Goal: Task Accomplishment & Management: Use online tool/utility

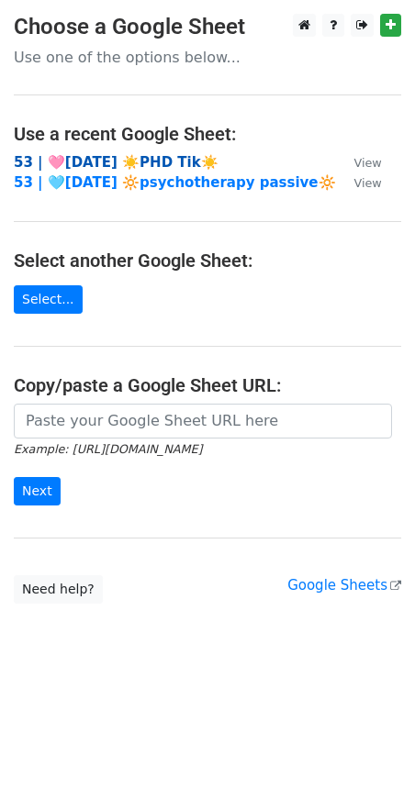
click at [131, 160] on strong "53 | 🩷[DATE] ☀️PHD Tik☀️" at bounding box center [116, 162] width 205 height 17
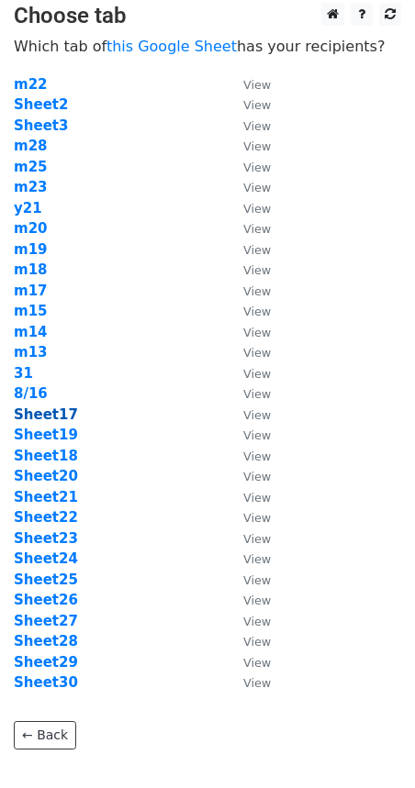
scroll to position [3, 0]
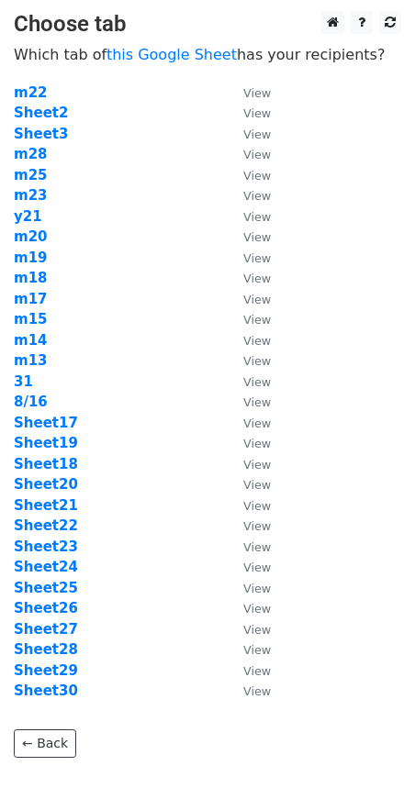
click at [48, 99] on td "m22" at bounding box center [119, 93] width 211 height 21
click at [43, 109] on strong "Sheet2" at bounding box center [41, 113] width 54 height 17
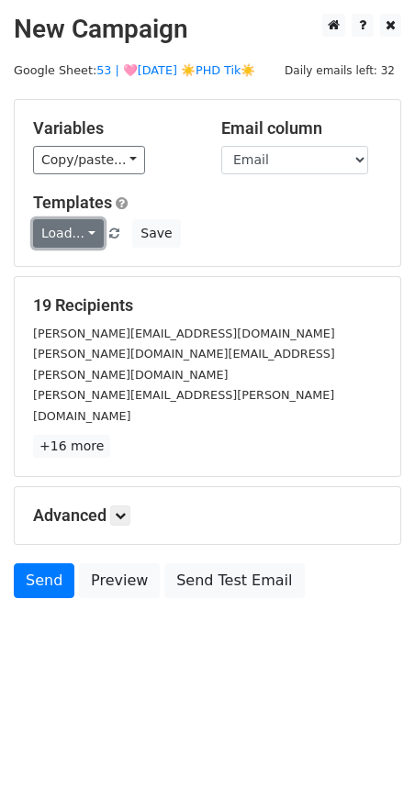
click at [44, 223] on link "Load..." at bounding box center [68, 233] width 71 height 28
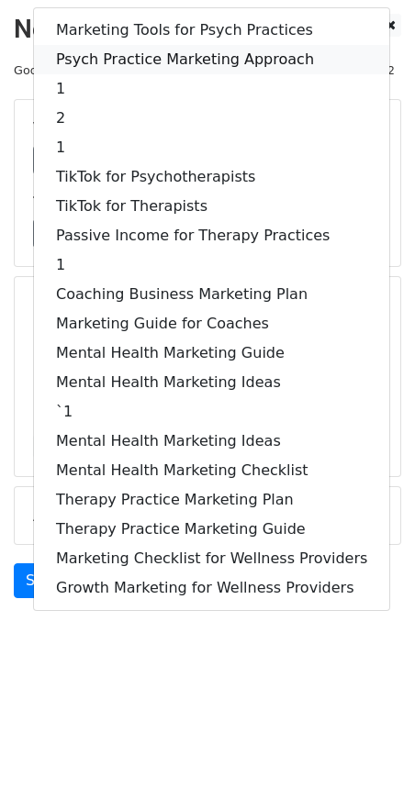
click at [128, 61] on link "Psych Practice Marketing Approach" at bounding box center [211, 59] width 355 height 29
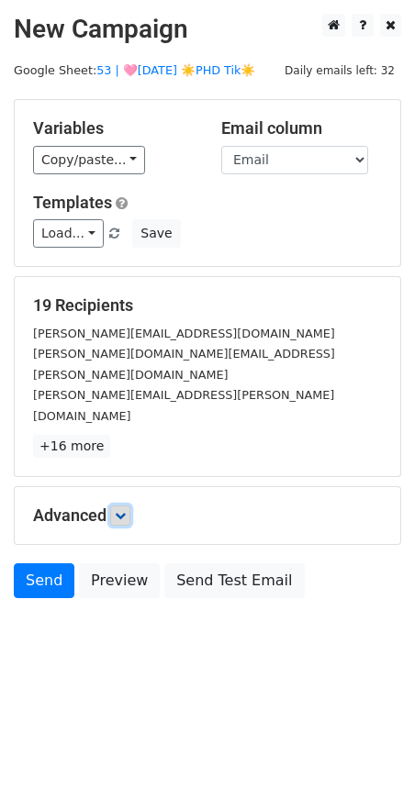
click at [124, 510] on icon at bounding box center [120, 515] width 11 height 11
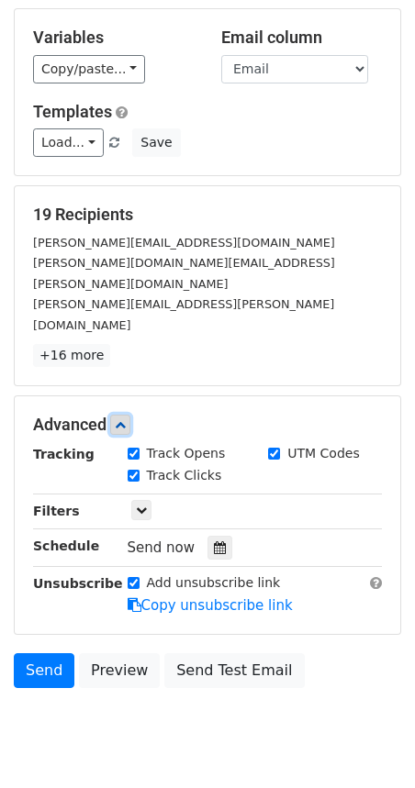
scroll to position [105, 0]
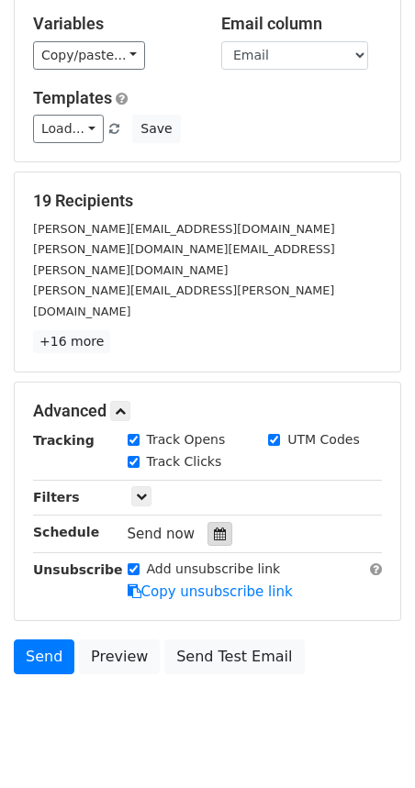
click at [214, 528] on icon at bounding box center [220, 534] width 12 height 13
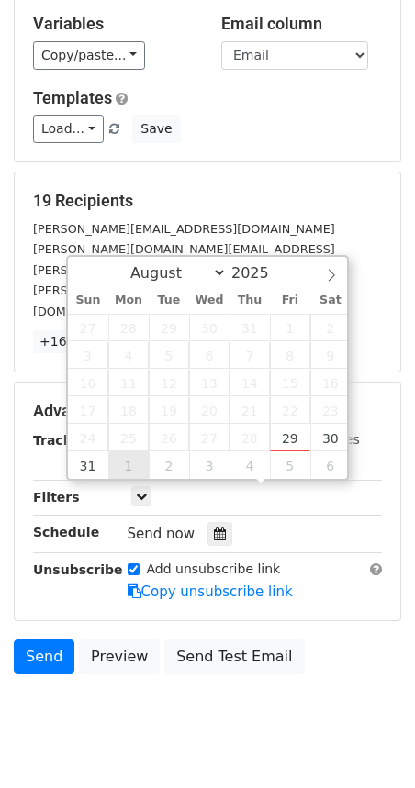
type input "2025-09-01 12:00"
select select "8"
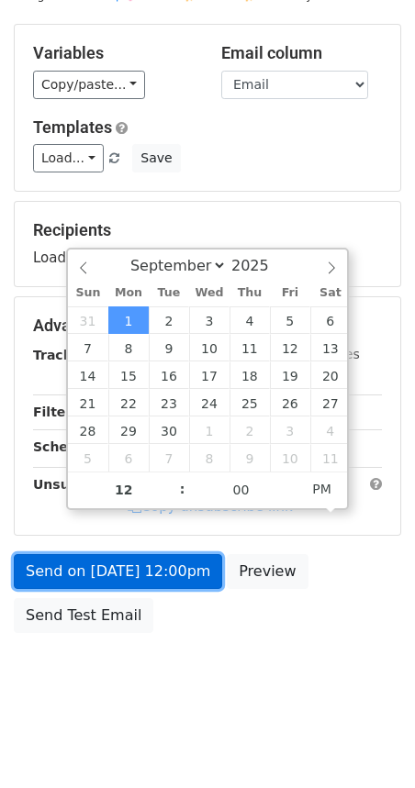
click at [95, 559] on link "Send on Sep 1 at 12:00pm" at bounding box center [118, 571] width 208 height 35
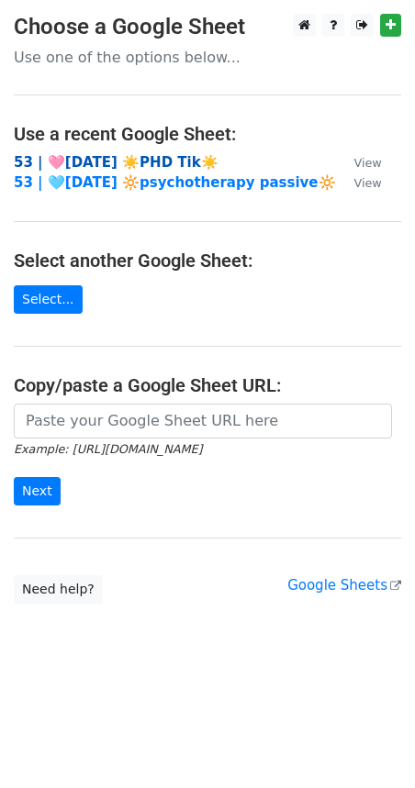
click at [154, 158] on strong "53 | 🩷[DATE] ☀️PHD Tik☀️" at bounding box center [116, 162] width 205 height 17
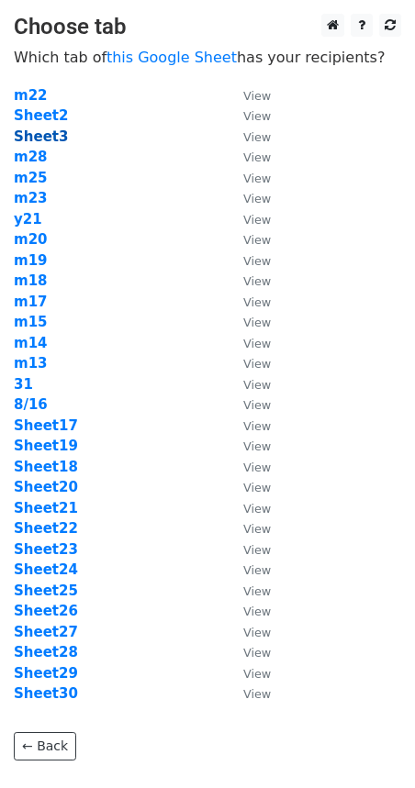
click at [55, 133] on strong "Sheet3" at bounding box center [41, 136] width 54 height 17
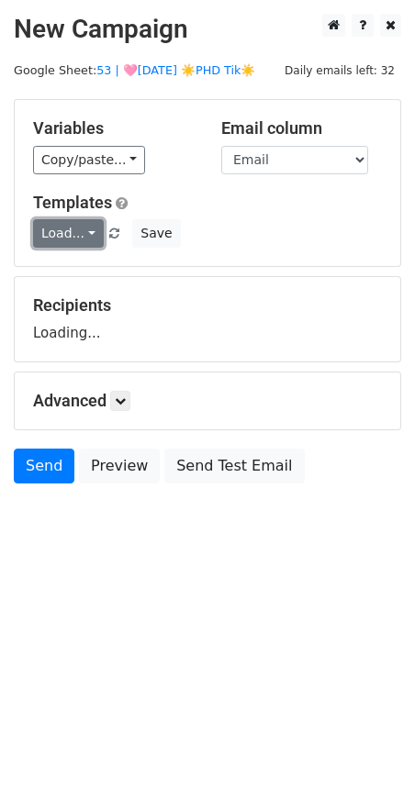
click at [50, 232] on link "Load..." at bounding box center [68, 233] width 71 height 28
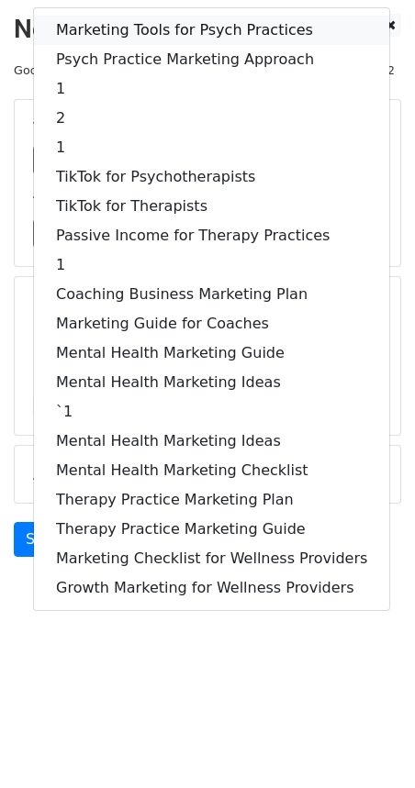
click at [116, 35] on link "Marketing Tools for Psych Practices" at bounding box center [211, 30] width 355 height 29
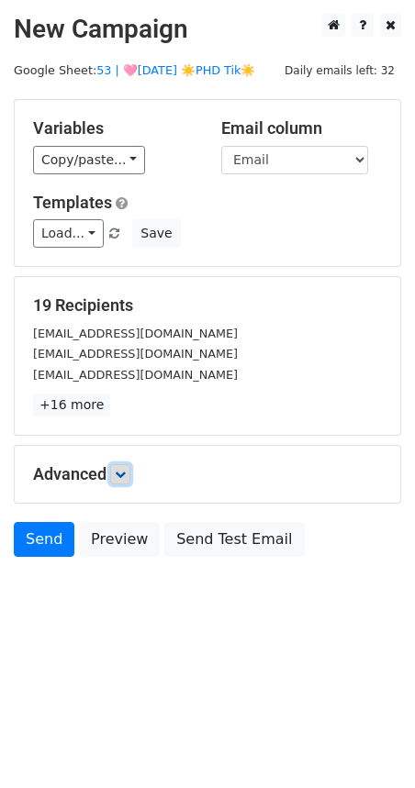
click at [119, 475] on icon at bounding box center [120, 474] width 11 height 11
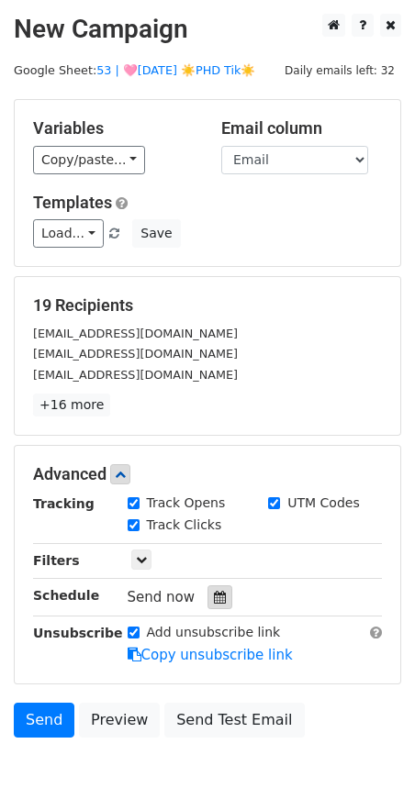
click at [214, 592] on icon at bounding box center [220, 597] width 12 height 13
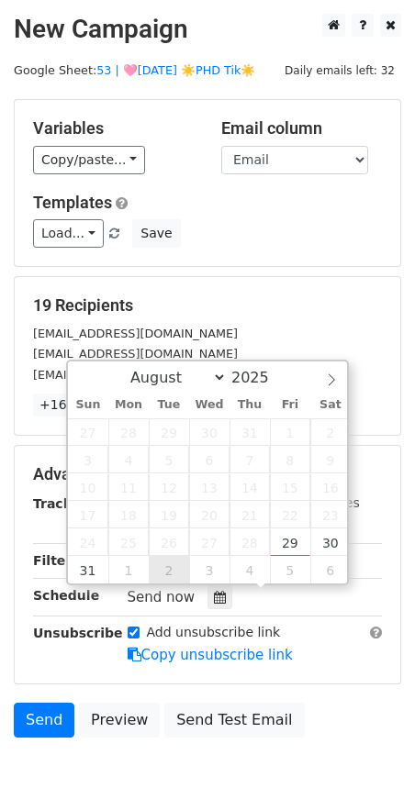
type input "[DATE] 12:00"
select select "8"
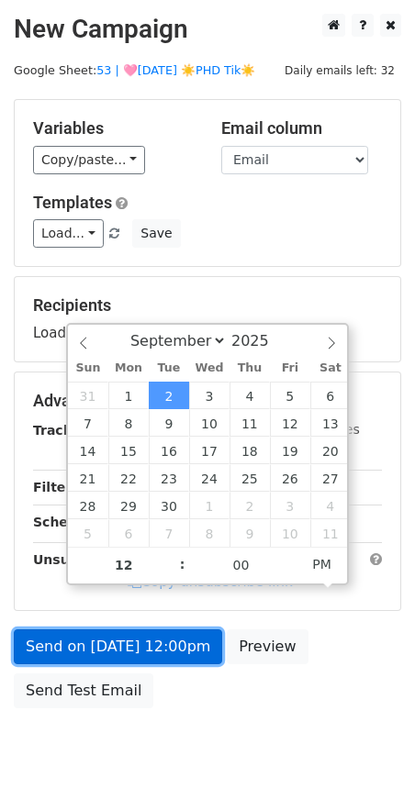
click at [139, 644] on link "Send on [DATE] 12:00pm" at bounding box center [118, 646] width 208 height 35
